Goal: Information Seeking & Learning: Learn about a topic

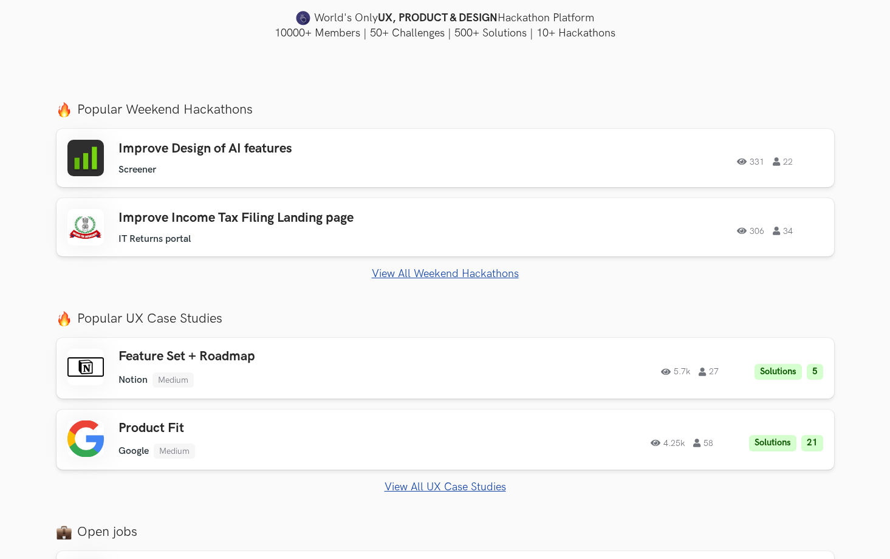
scroll to position [376, 0]
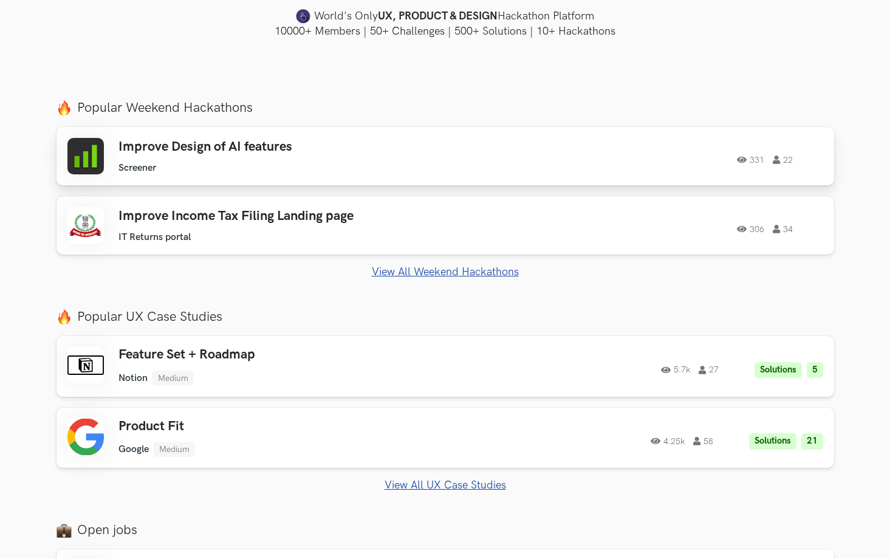
click at [244, 149] on h3 "Improve Design of AI features" at bounding box center [291, 147] width 345 height 16
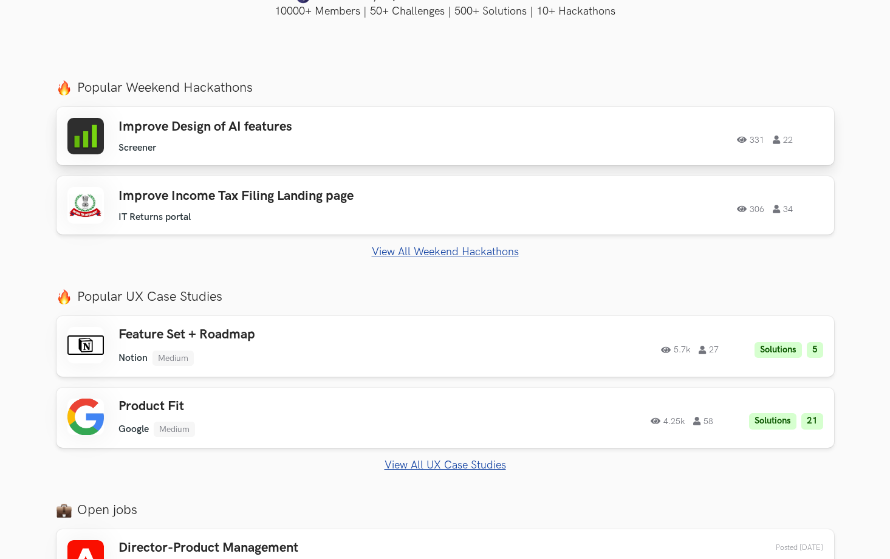
scroll to position [397, 0]
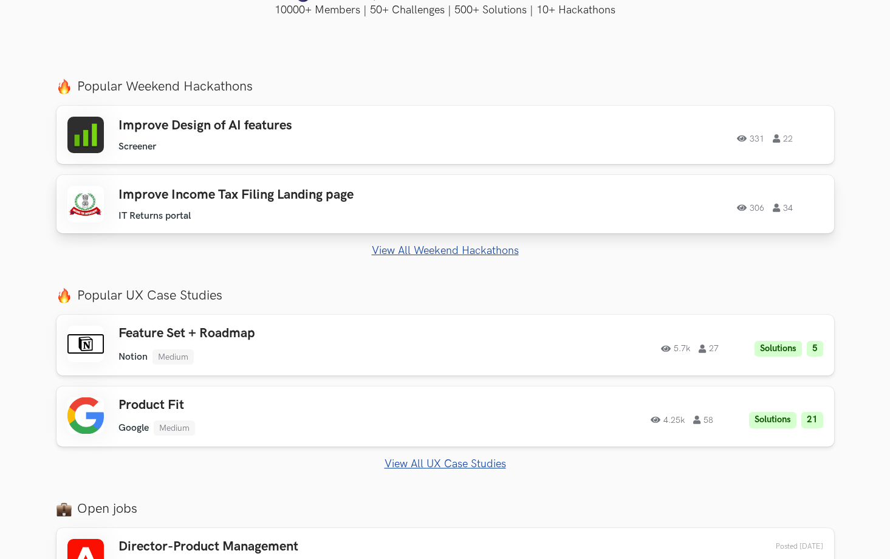
click at [475, 208] on div "Improve Income Tax Filing Landing page IT Returns portal IT Returns portal 306 …" at bounding box center [445, 204] width 756 height 36
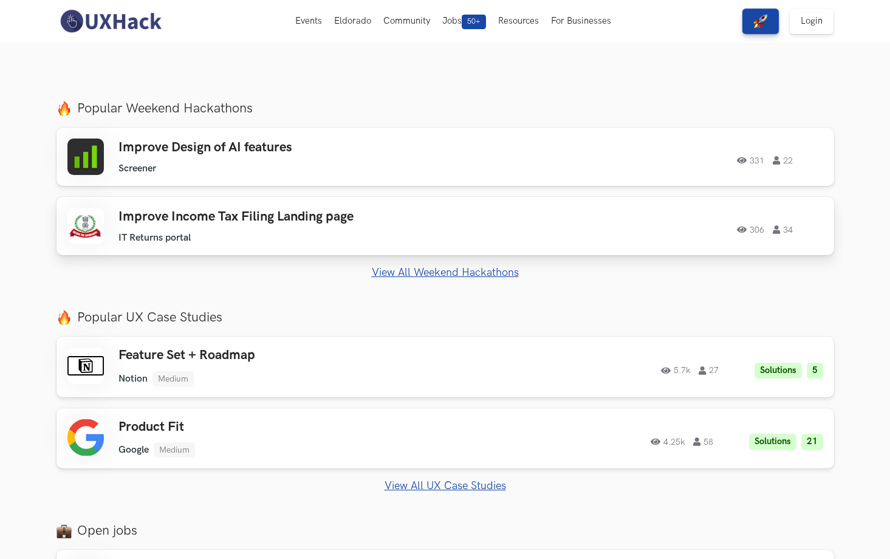
scroll to position [375, 0]
click at [208, 365] on div "Feature Set + Roadmap Notion Medium Notion Medium Solutions 5 5.7k 27" at bounding box center [291, 367] width 345 height 38
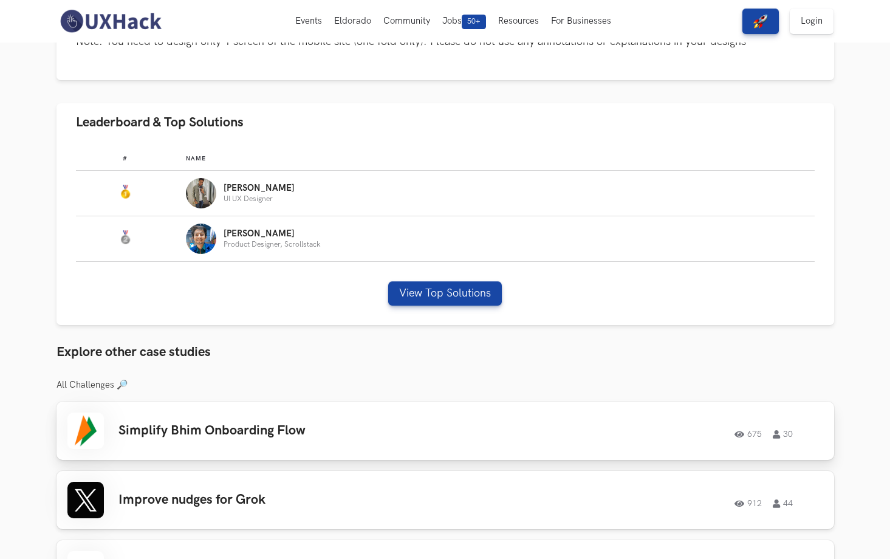
scroll to position [672, 0]
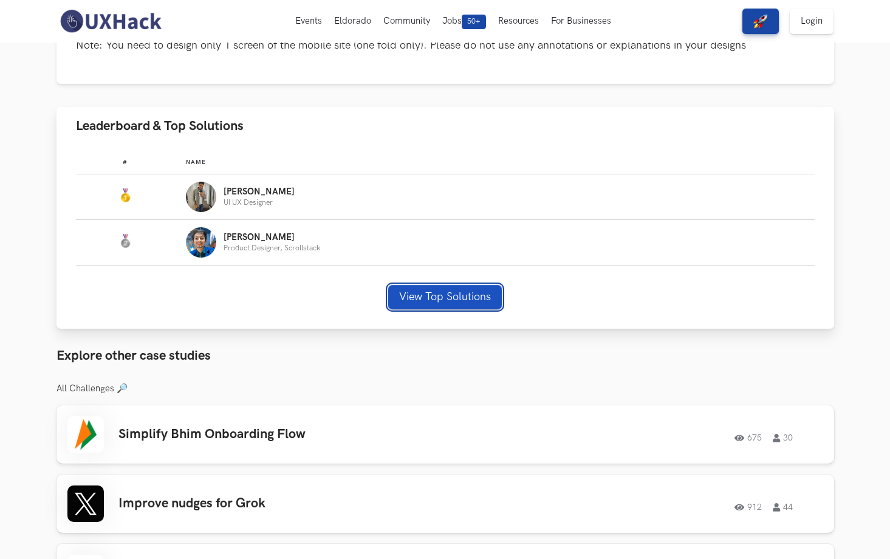
click at [414, 291] on button "View Top Solutions" at bounding box center [445, 297] width 114 height 24
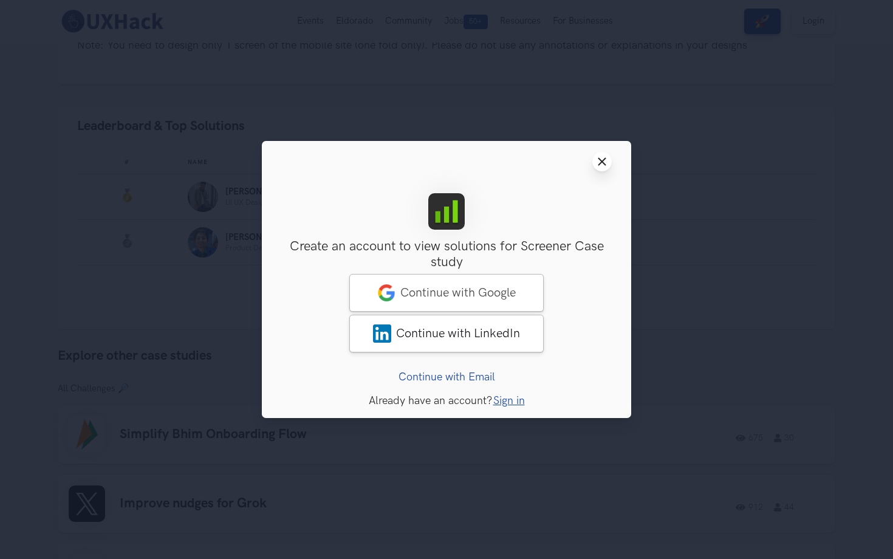
click at [606, 157] on icon "Close modal window" at bounding box center [602, 162] width 10 height 10
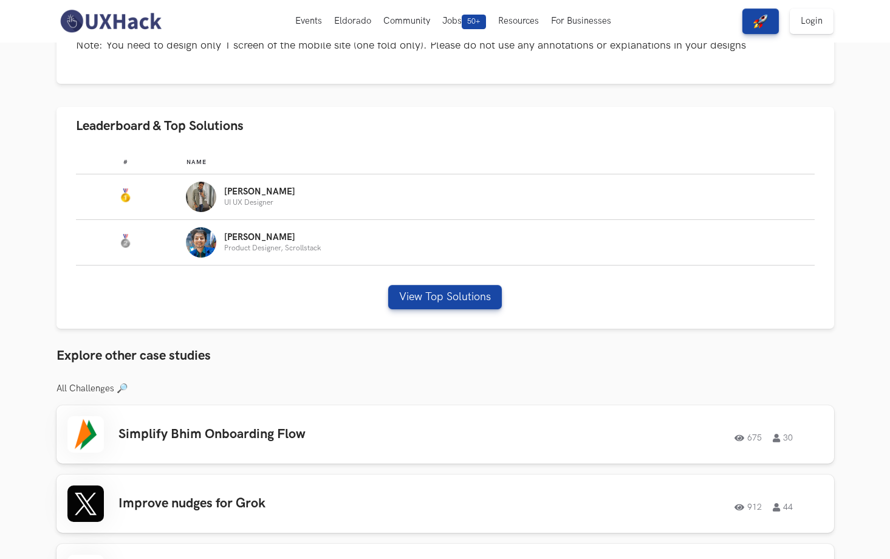
scroll to position [671, 0]
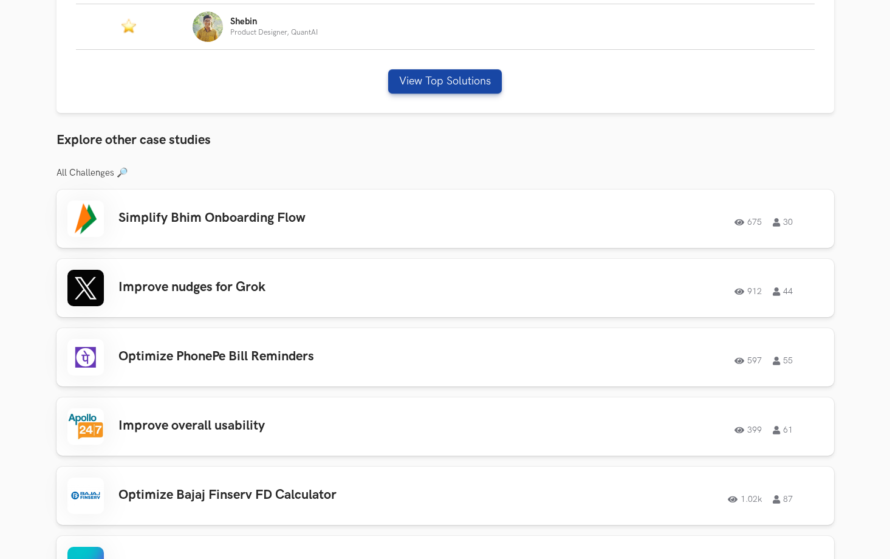
scroll to position [866, 0]
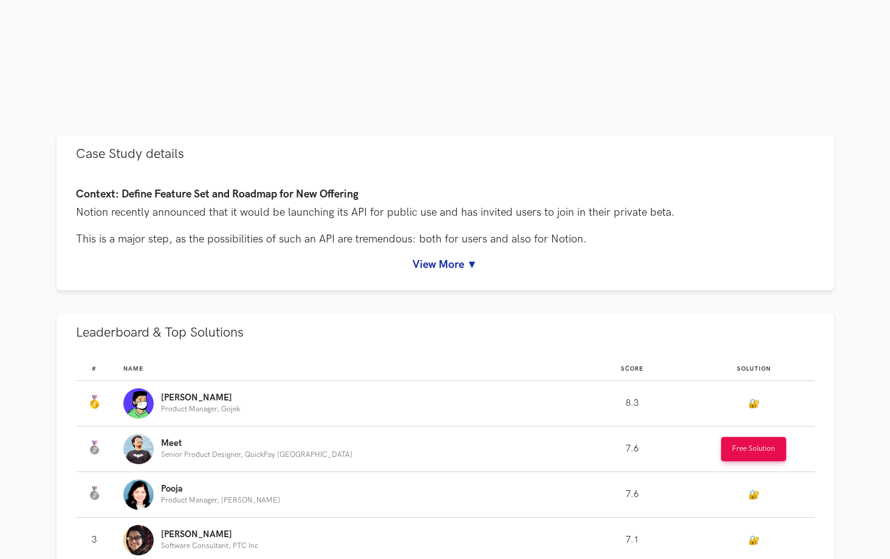
scroll to position [439, 0]
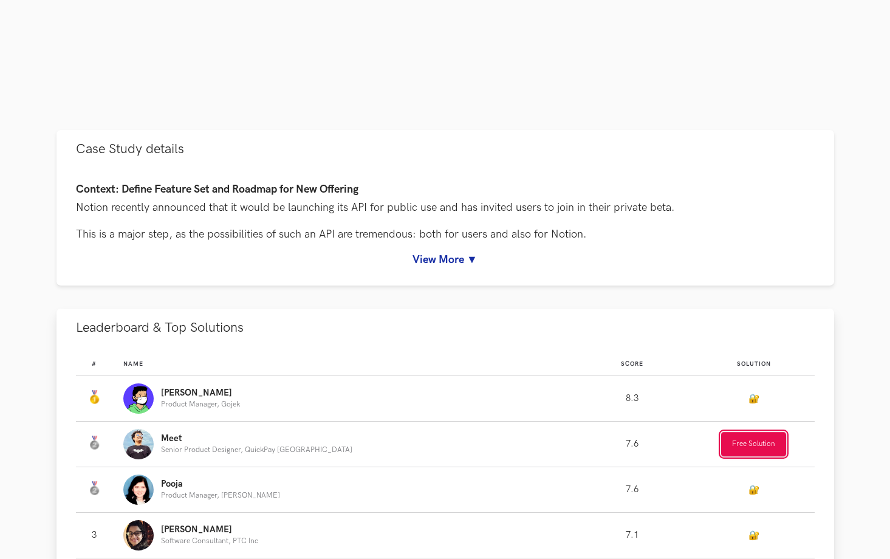
click at [739, 452] on button "Free Solution" at bounding box center [753, 444] width 65 height 24
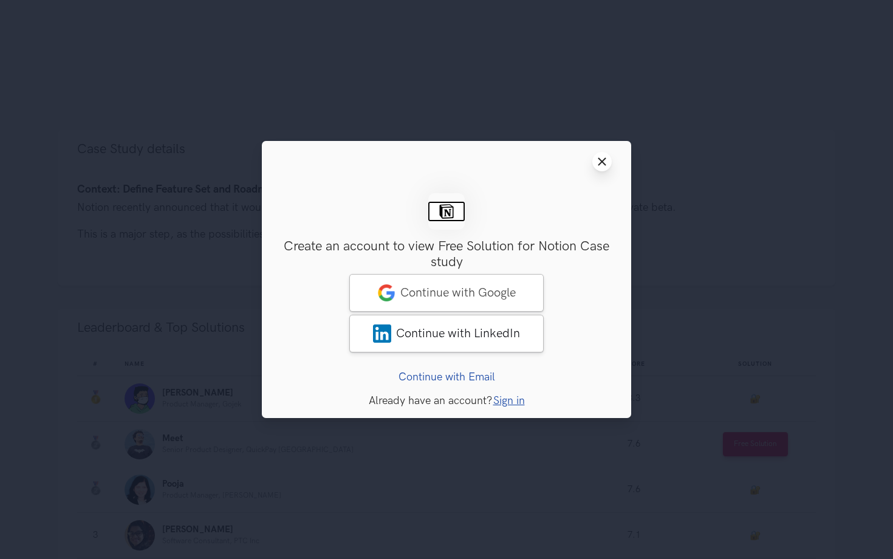
click at [602, 171] on button "Close modal window" at bounding box center [602, 161] width 19 height 19
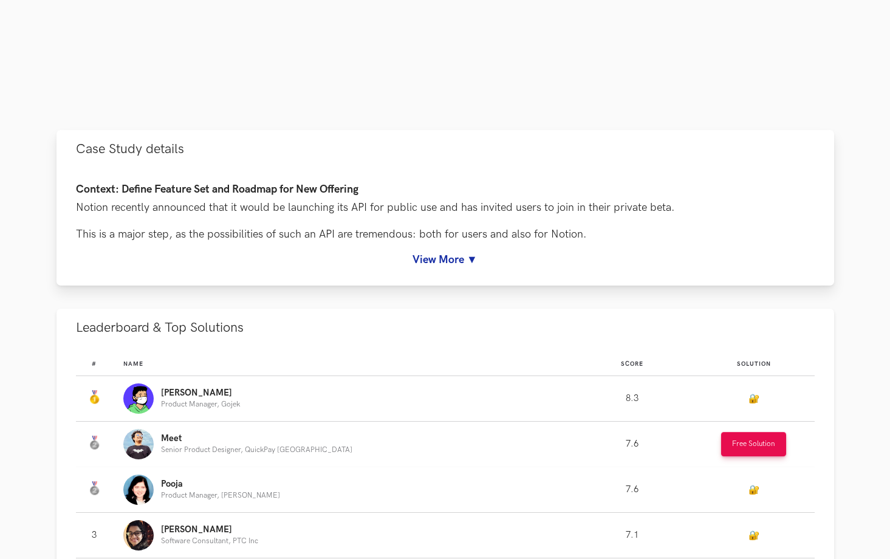
click at [453, 249] on div "Context: Define Feature Set and Roadmap for New Offering Notion recently announ…" at bounding box center [445, 225] width 739 height 83
click at [450, 256] on link "View More ▼" at bounding box center [445, 259] width 739 height 13
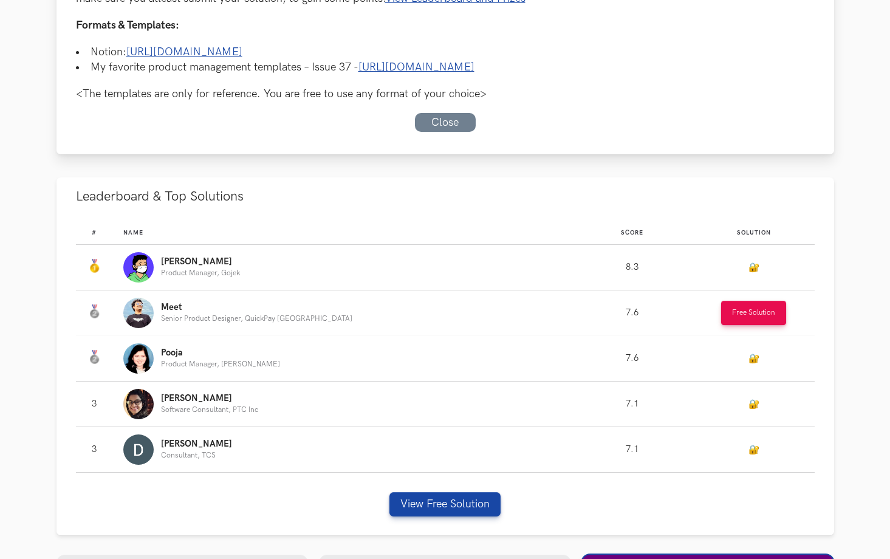
scroll to position [1038, 0]
